Goal: Task Accomplishment & Management: Use online tool/utility

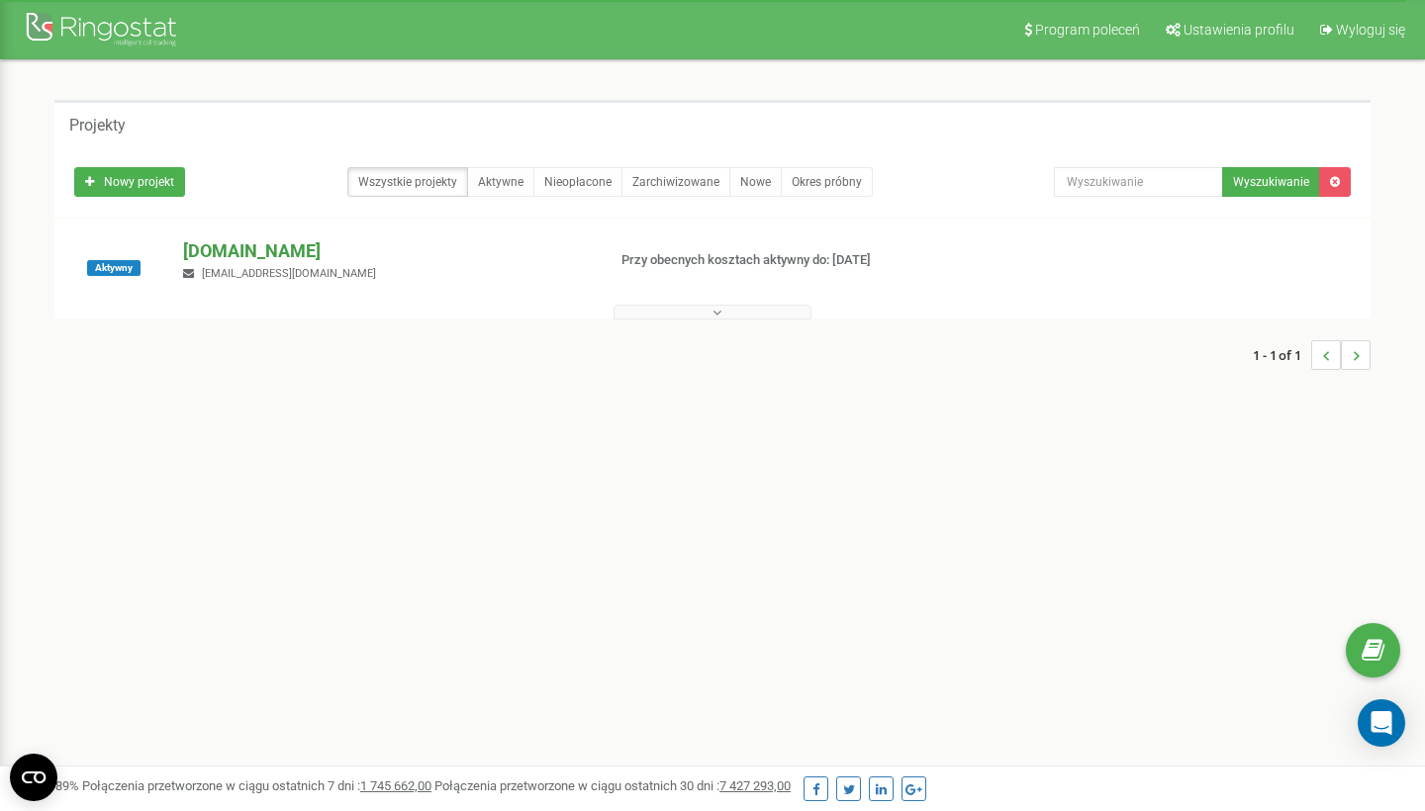
click at [257, 247] on p "[DOMAIN_NAME]" at bounding box center [386, 251] width 406 height 26
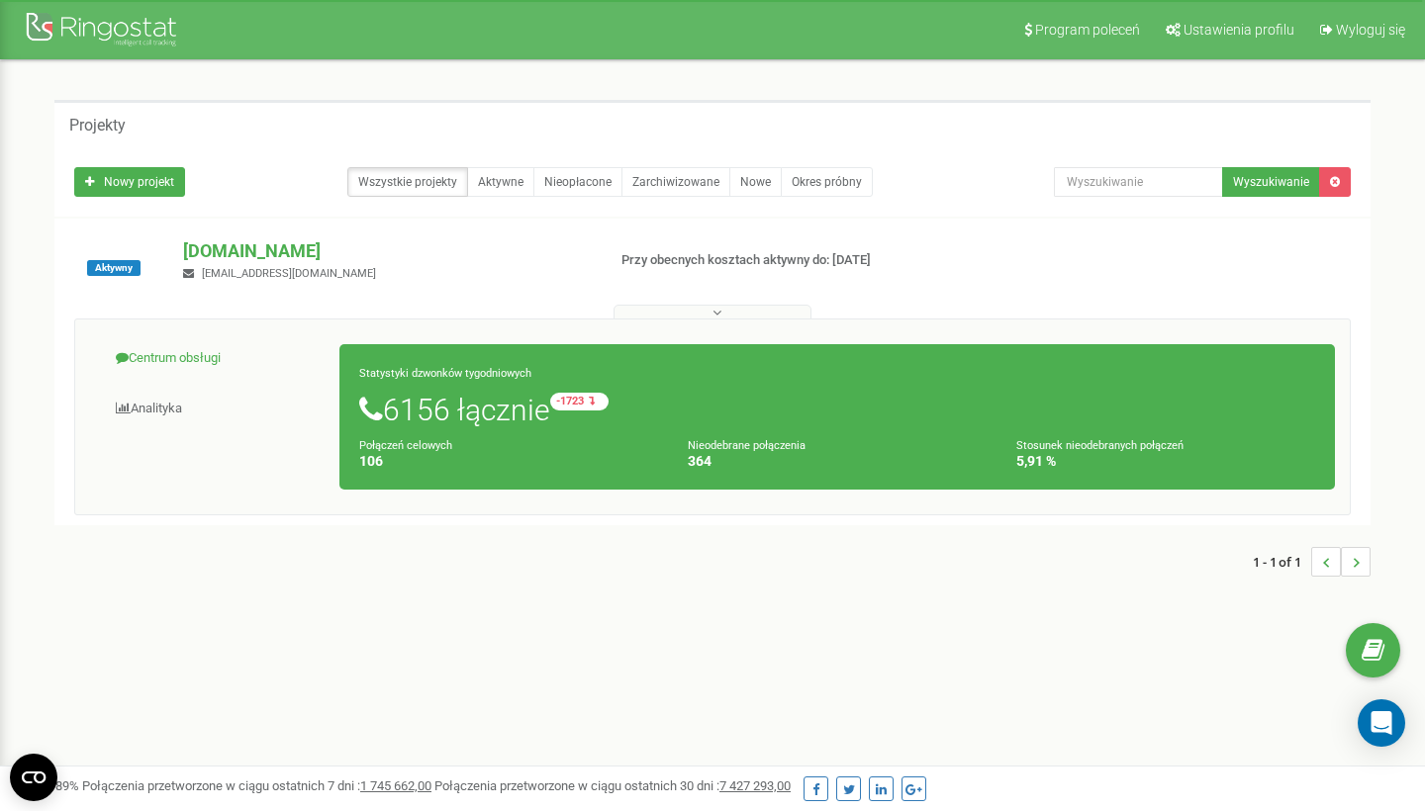
click at [168, 348] on link "Centrum obsługi" at bounding box center [215, 358] width 250 height 48
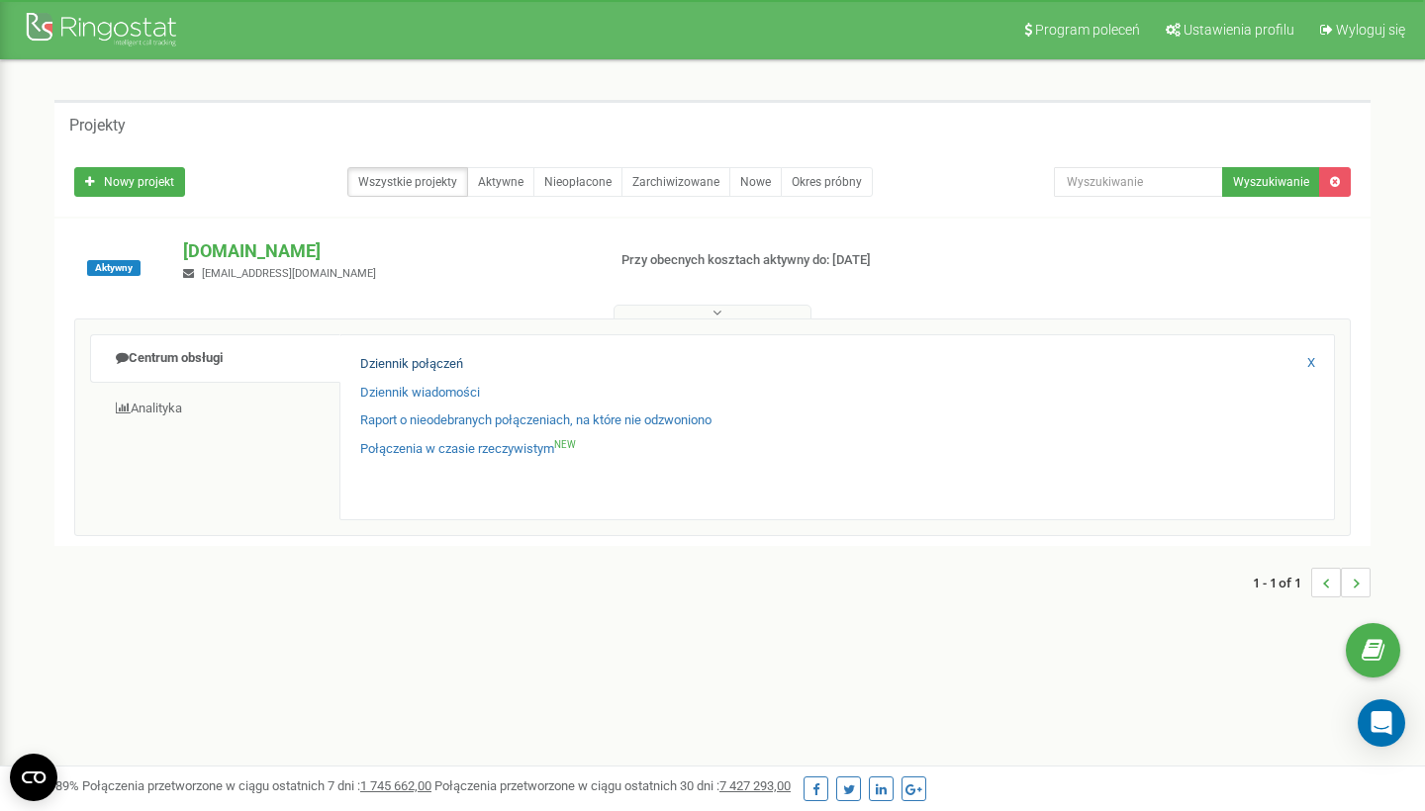
click at [383, 365] on link "Dziennik połączeń" at bounding box center [411, 364] width 103 height 19
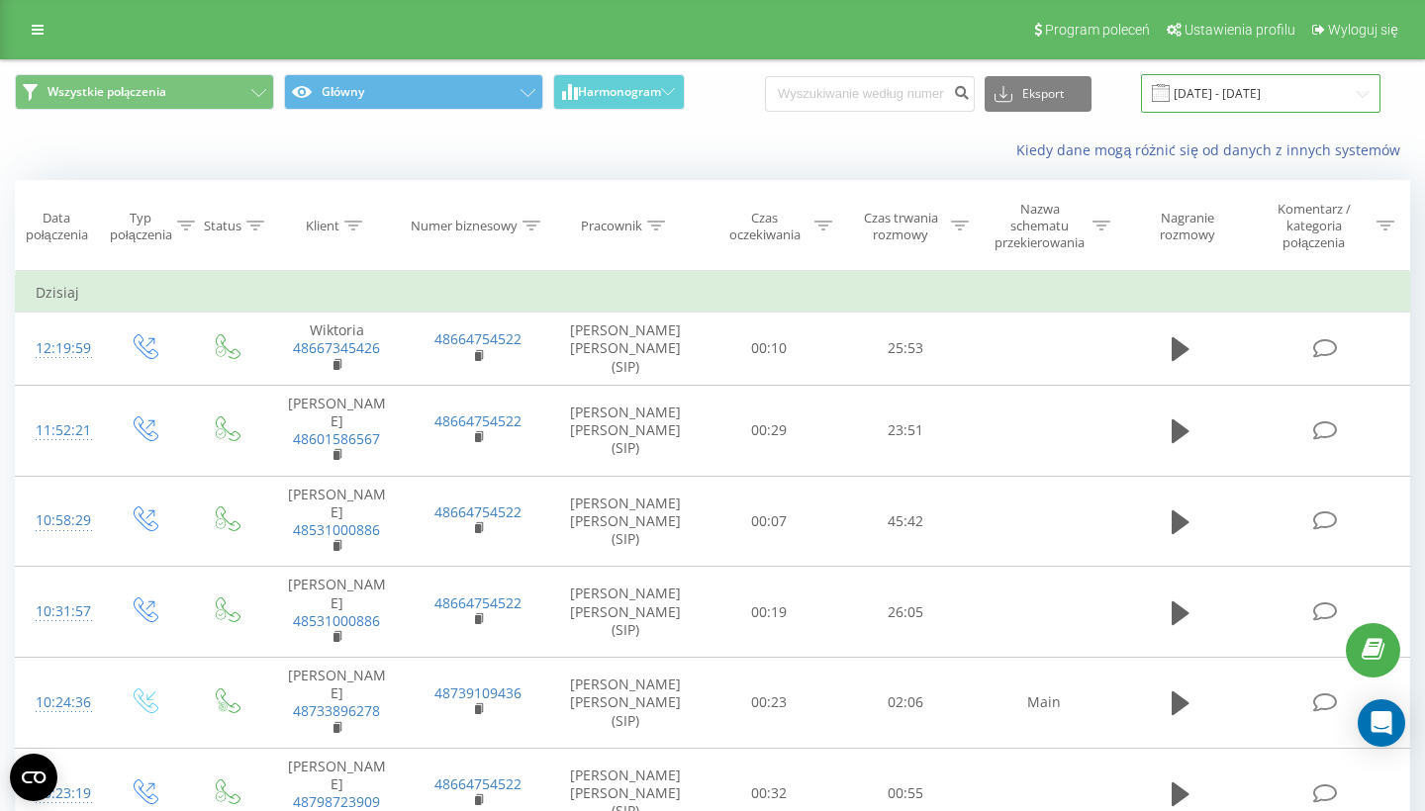
click at [1267, 87] on input "[DATE] - [DATE]" at bounding box center [1260, 93] width 239 height 39
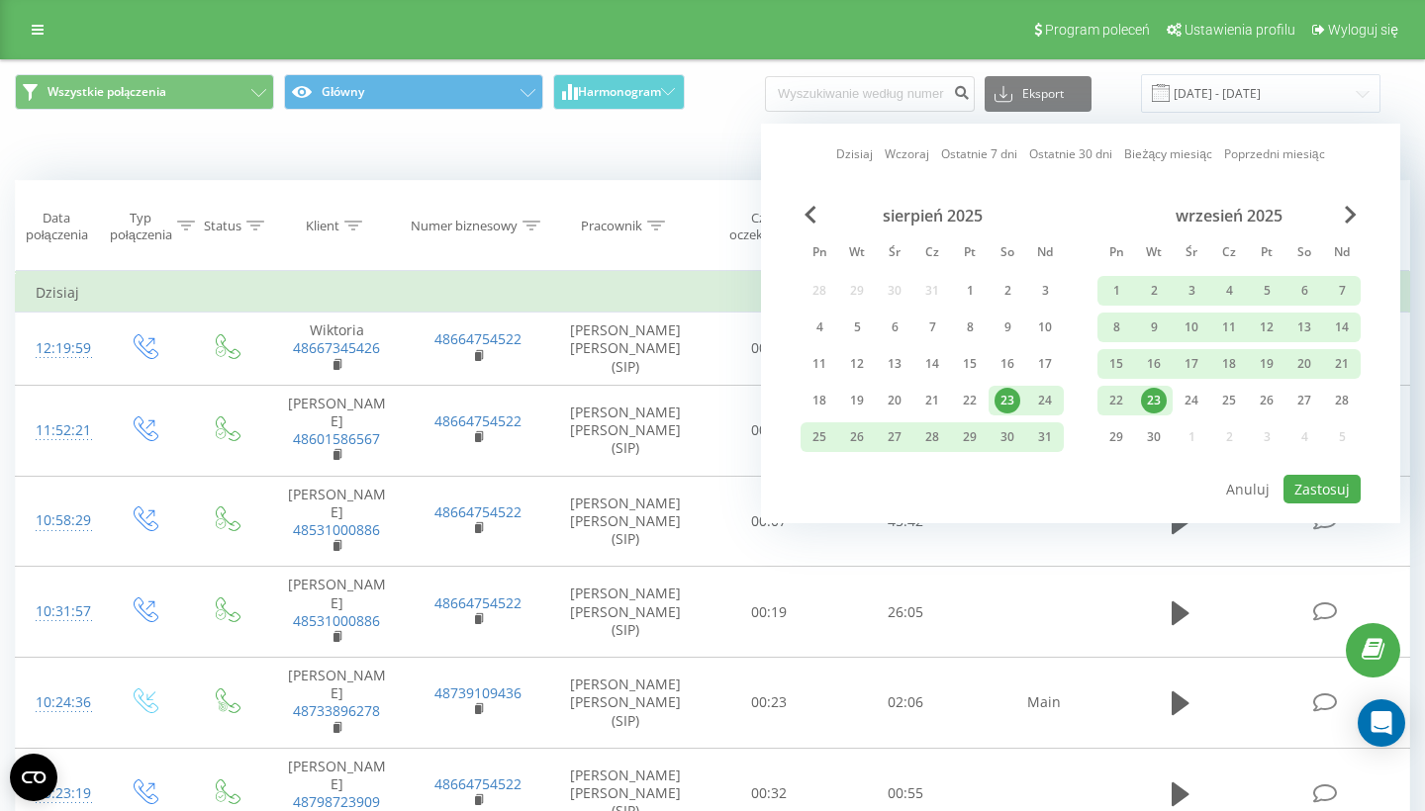
click at [1150, 398] on div "23" at bounding box center [1154, 401] width 26 height 26
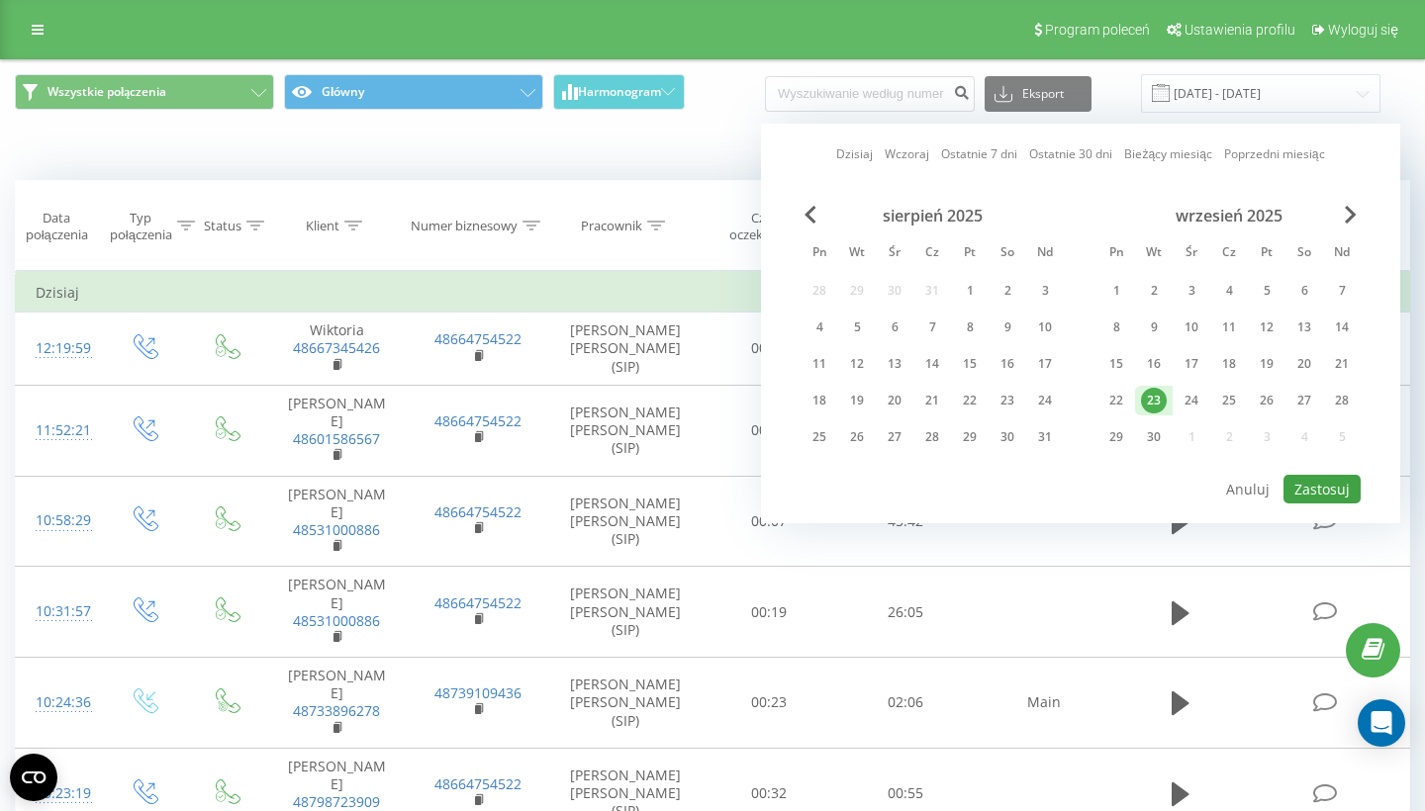
click at [1297, 479] on button "Zastosuj" at bounding box center [1321, 489] width 77 height 29
type input "[DATE] - [DATE]"
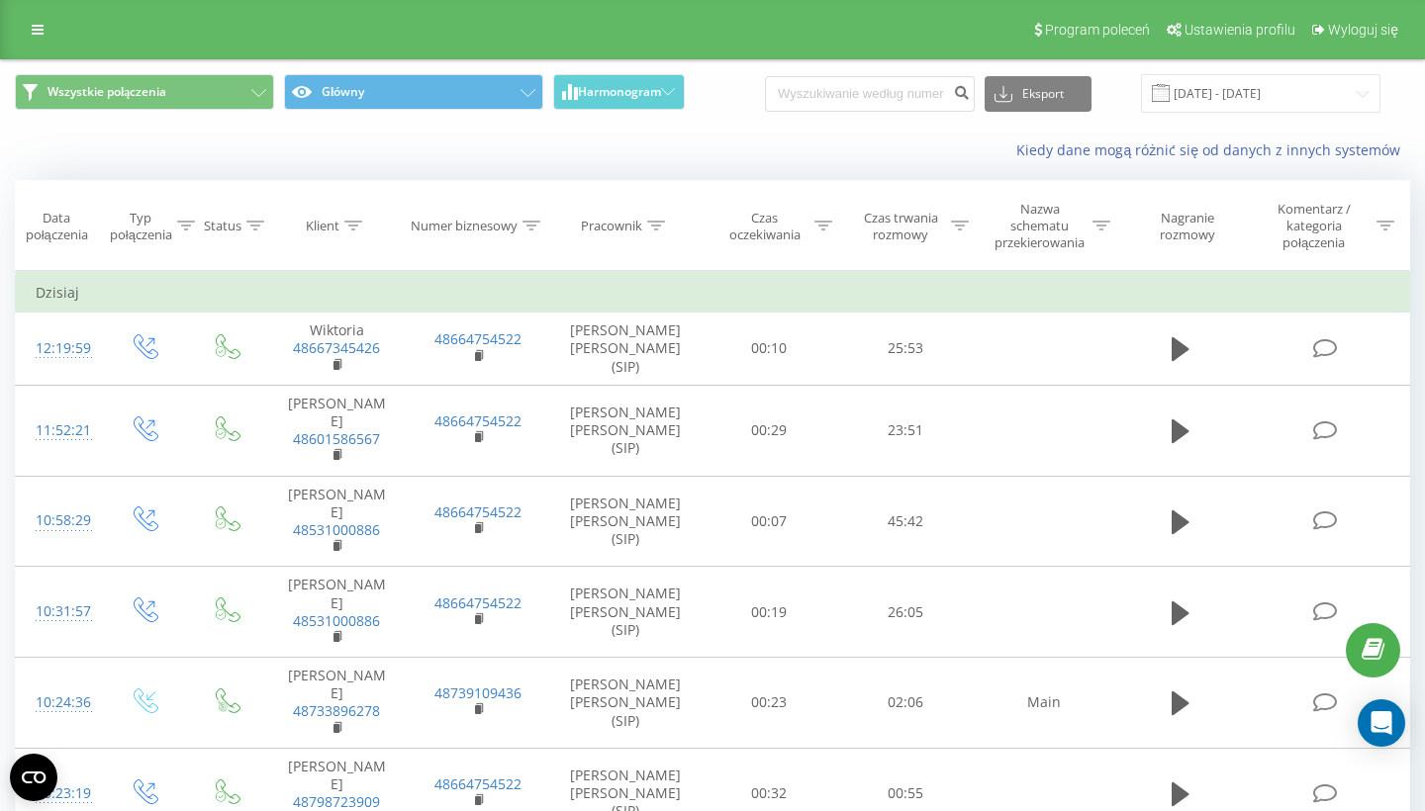
click at [962, 223] on icon at bounding box center [960, 226] width 18 height 10
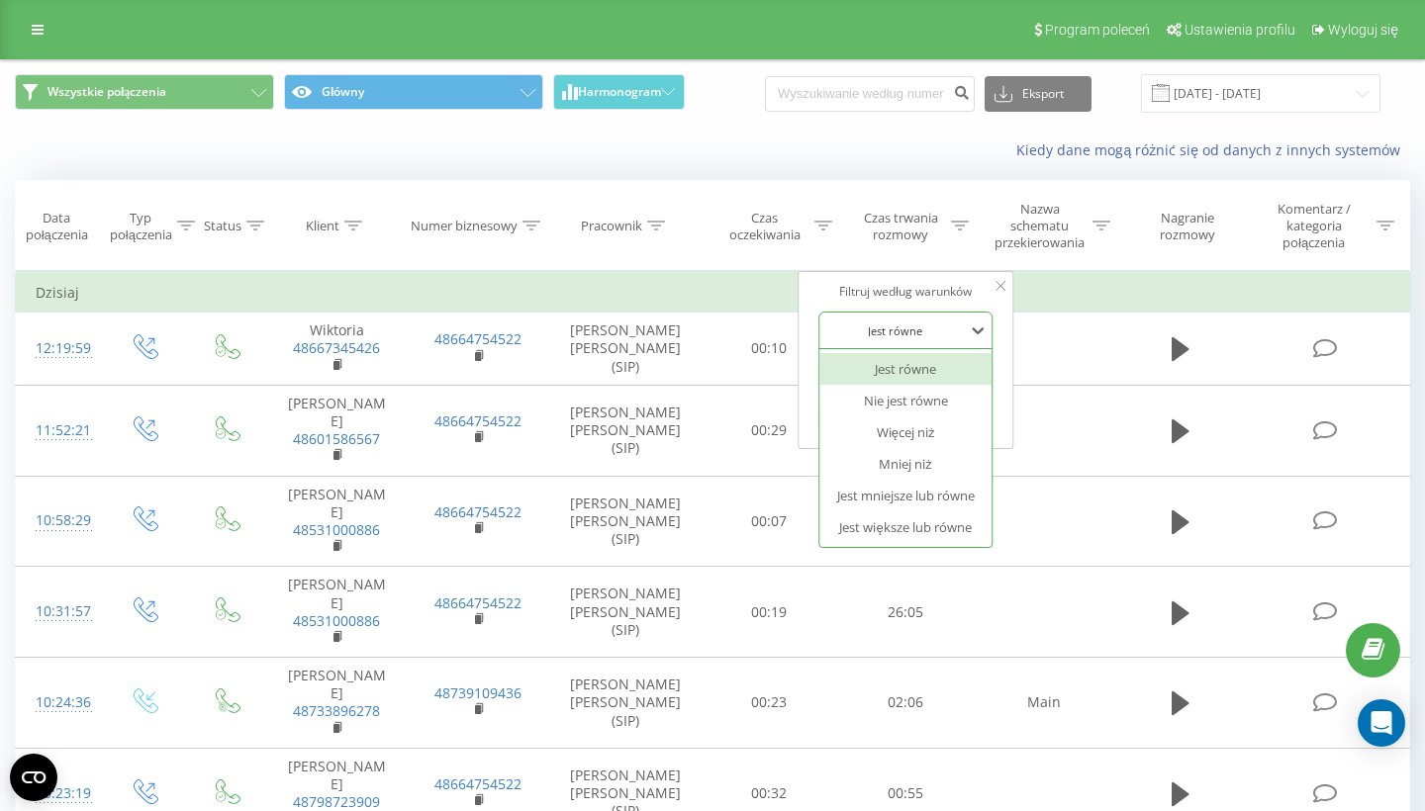
click at [918, 332] on div "Jest równe" at bounding box center [894, 331] width 141 height 11
click at [919, 503] on div "Jest mniejsze lub równe" at bounding box center [905, 496] width 172 height 32
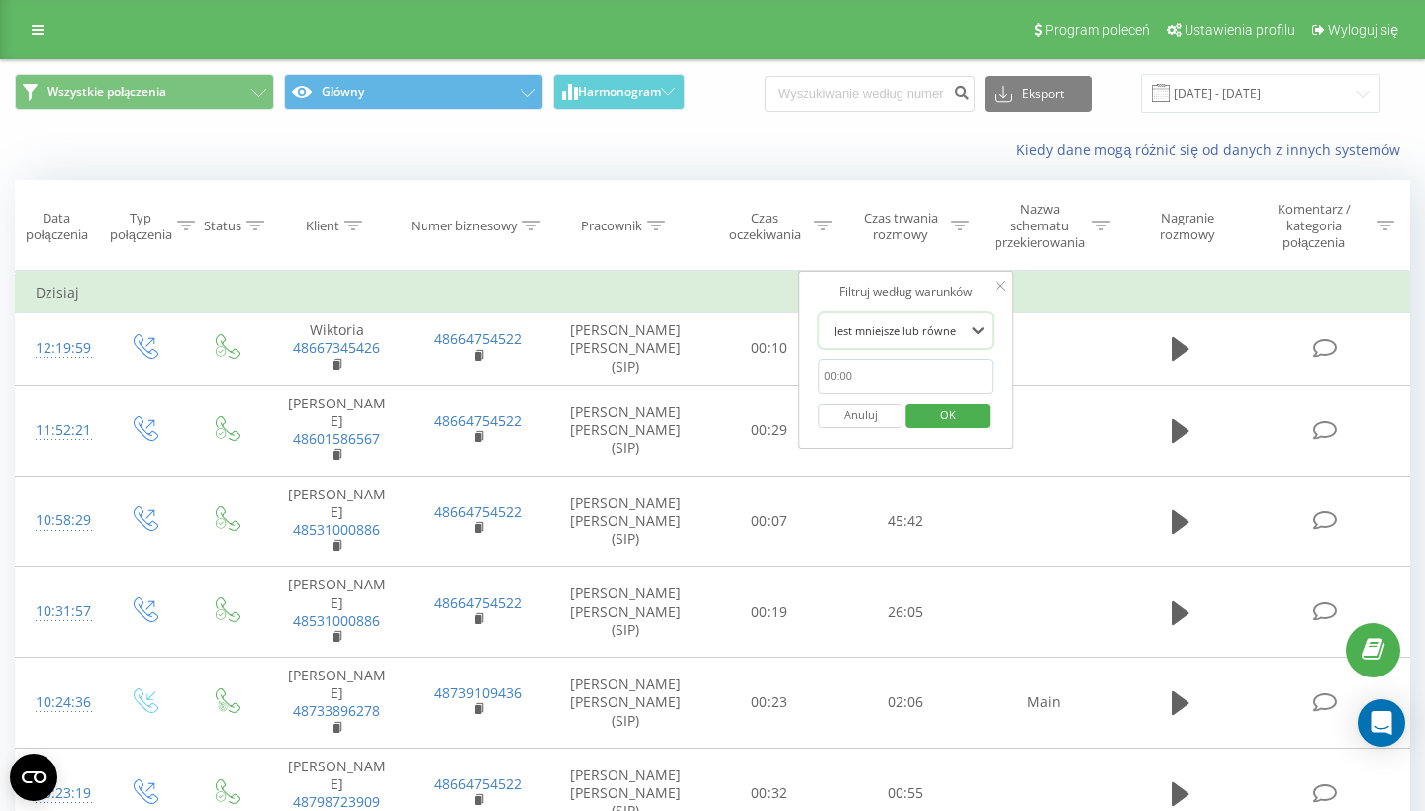
click at [890, 326] on div "Jest mniejsze lub równe" at bounding box center [894, 331] width 141 height 11
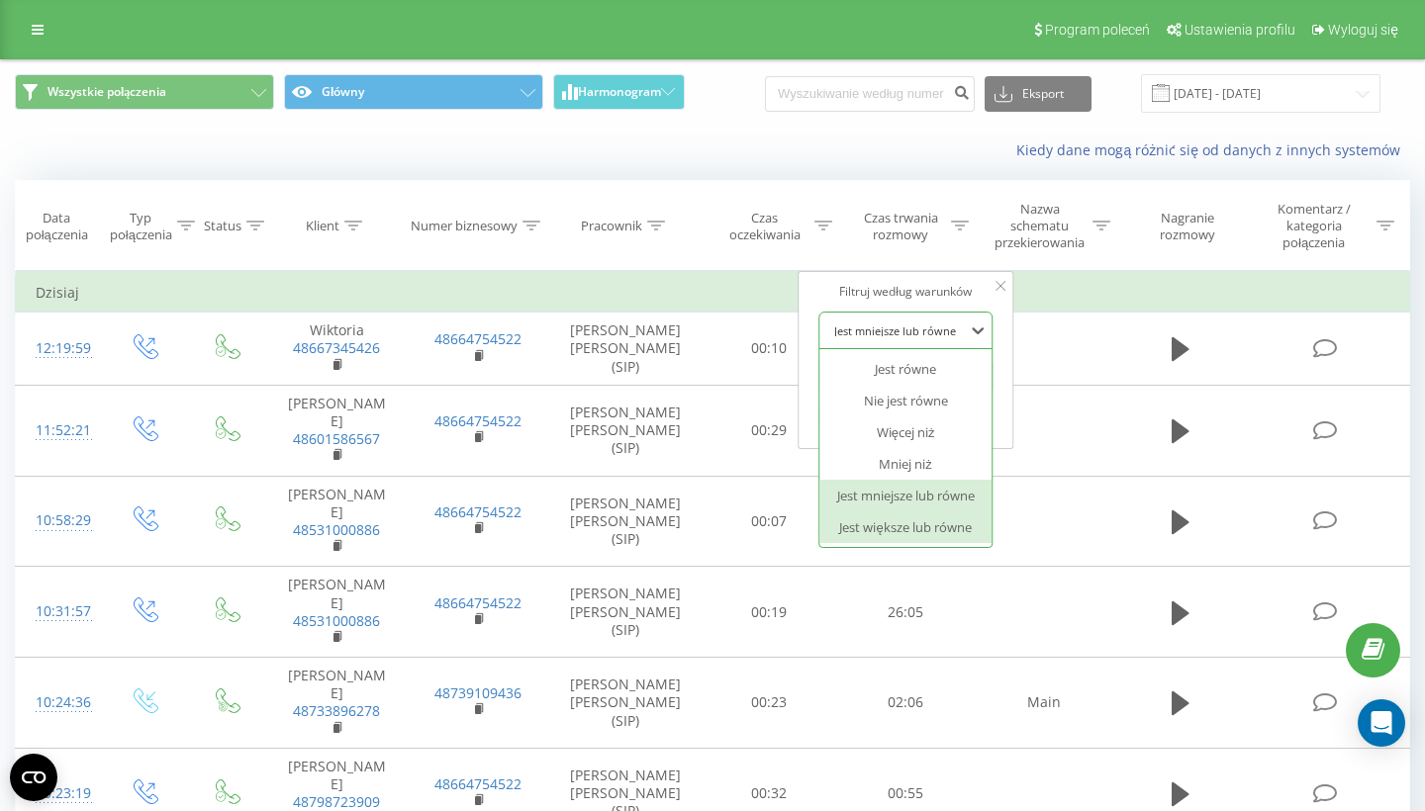
click at [905, 526] on div "Jest większe lub równe" at bounding box center [905, 528] width 172 height 32
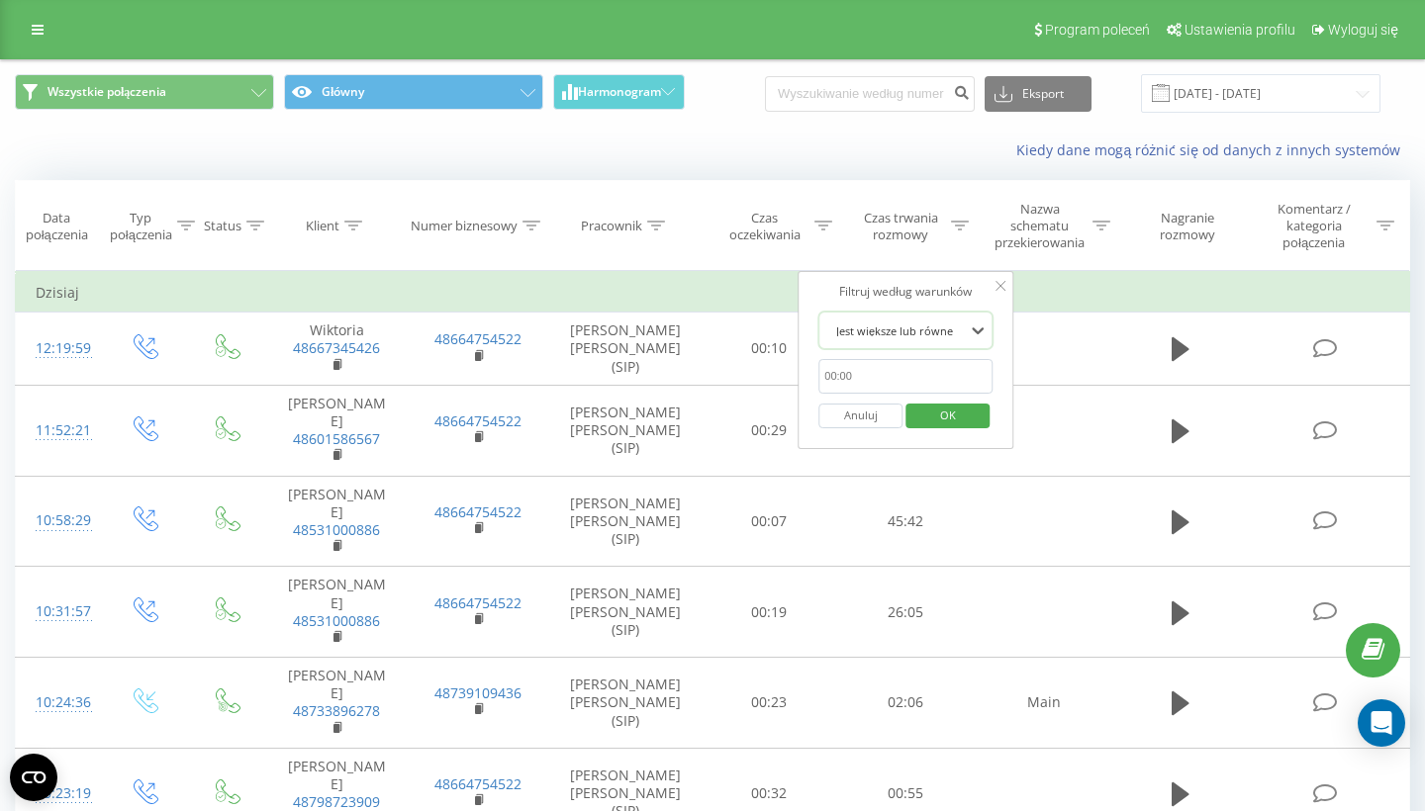
click at [887, 379] on input "text" at bounding box center [905, 376] width 174 height 35
type input "00:20"
click at [931, 407] on span "OK" at bounding box center [947, 415] width 55 height 31
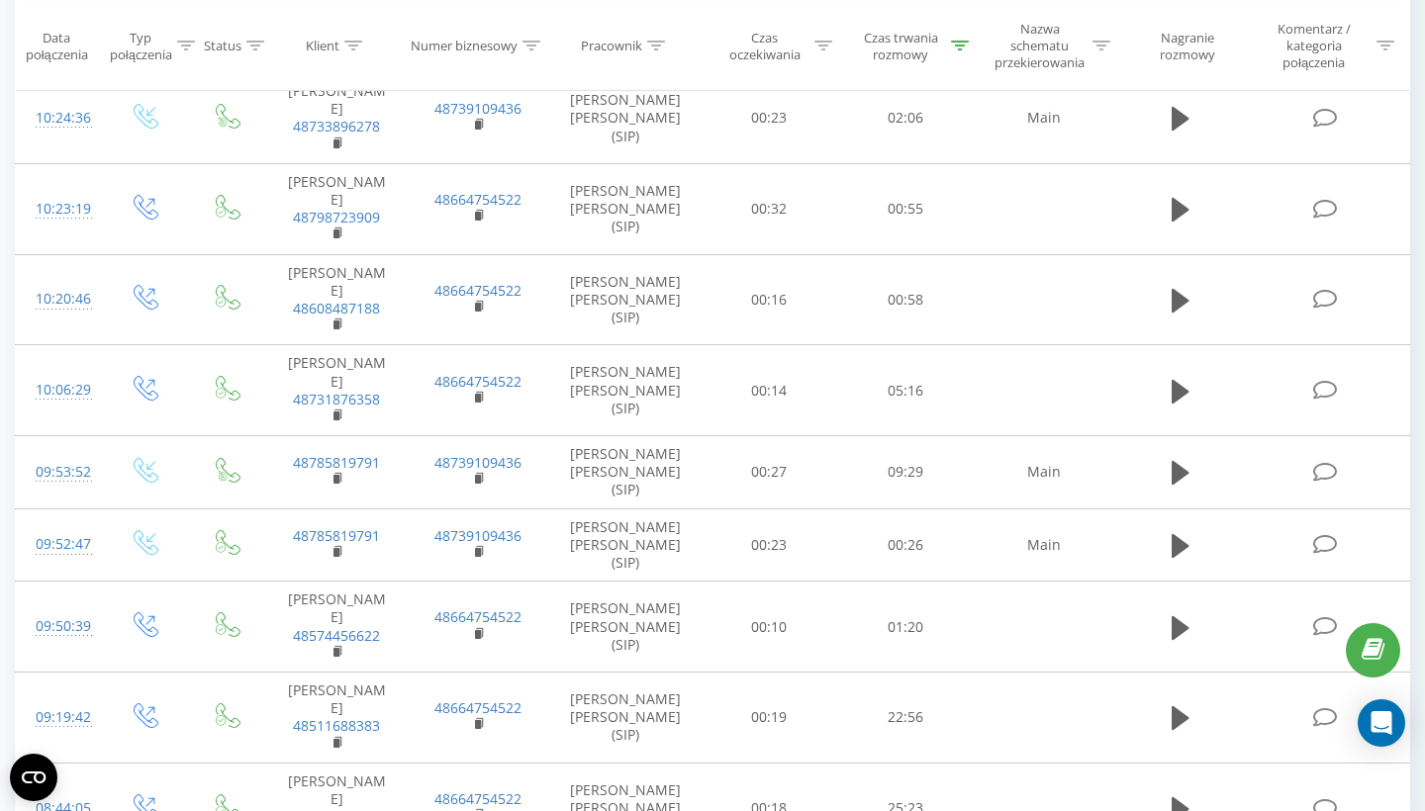
scroll to position [573, 0]
